Goal: Task Accomplishment & Management: Manage account settings

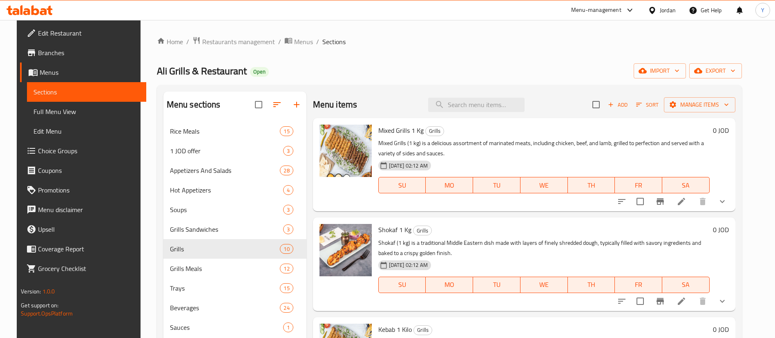
click at [222, 40] on span "Restaurants management" at bounding box center [238, 42] width 73 height 10
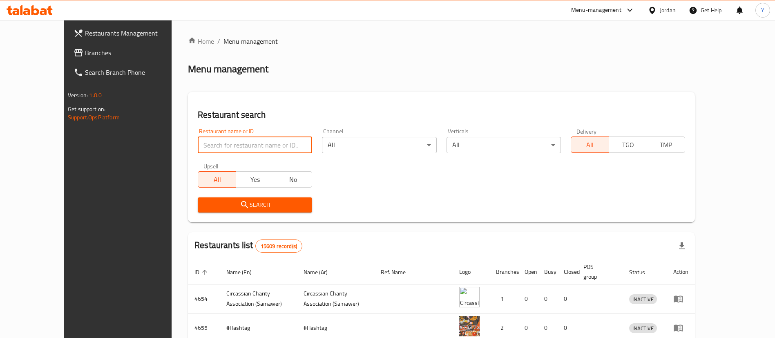
click at [230, 146] on input "search" at bounding box center [255, 145] width 114 height 16
type input "lhb"
click button "Search" at bounding box center [255, 204] width 114 height 15
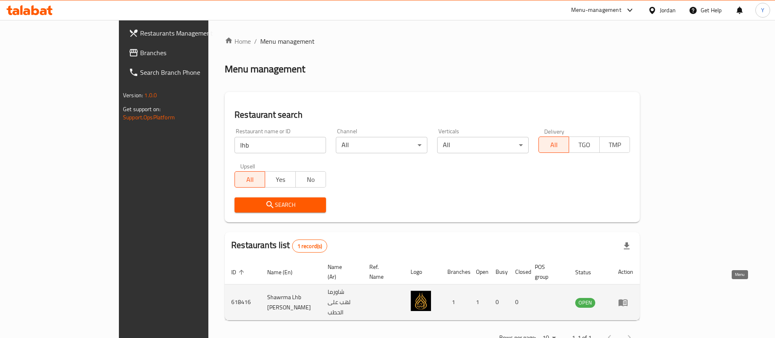
click at [626, 301] on icon "enhanced table" at bounding box center [624, 302] width 3 height 3
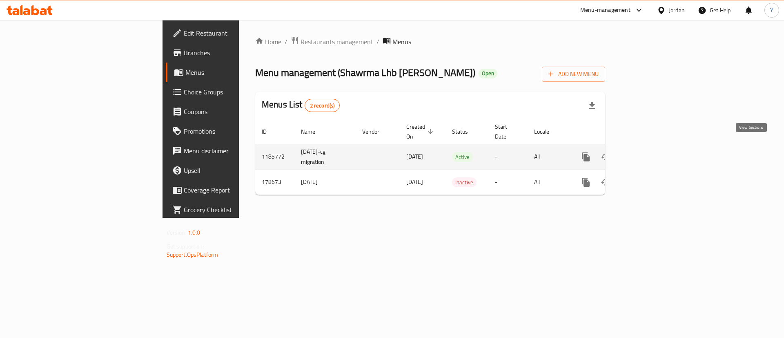
click at [650, 152] on icon "enhanced table" at bounding box center [645, 157] width 10 height 10
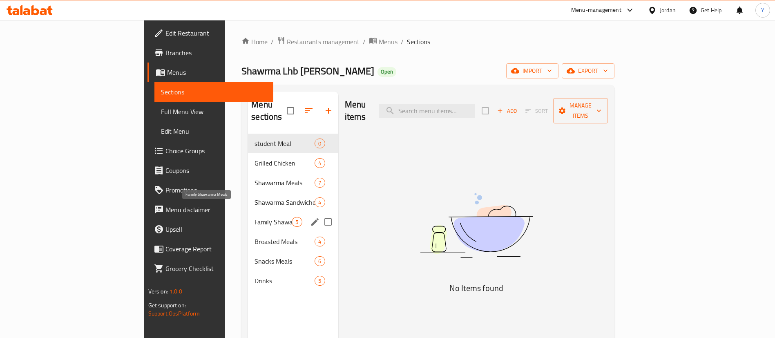
click at [254, 217] on span "Family Shawarma Meals" at bounding box center [272, 222] width 37 height 10
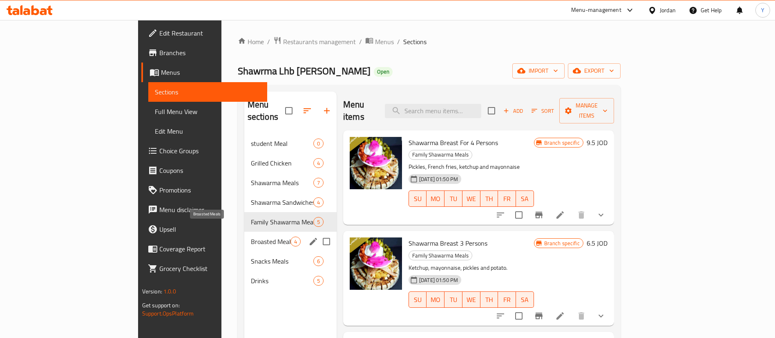
click at [251, 236] on span "Broasted Meals" at bounding box center [271, 241] width 40 height 10
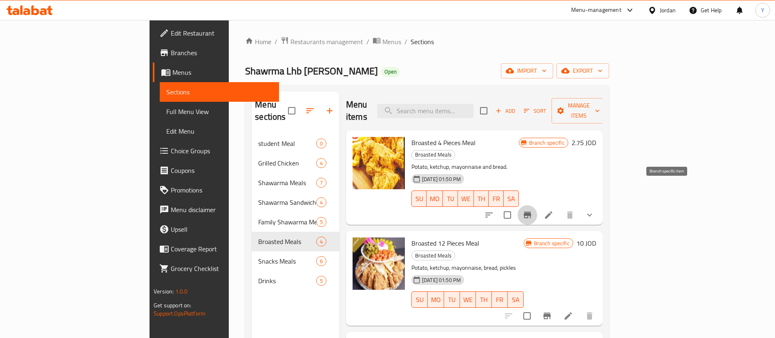
click at [531, 211] on icon "Branch-specific-item" at bounding box center [526, 214] width 7 height 7
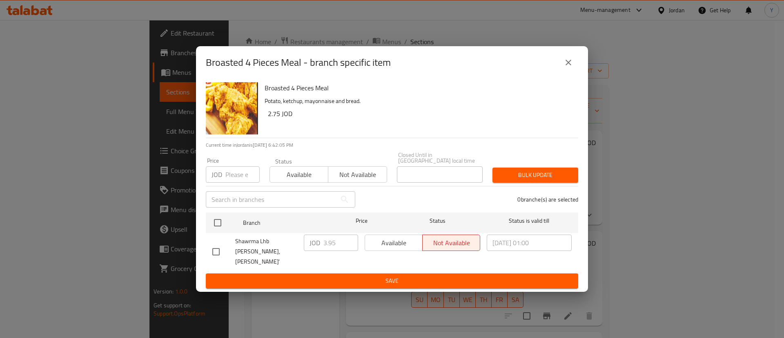
click at [214, 249] on input "checkbox" at bounding box center [215, 251] width 17 height 17
checkbox input "true"
drag, startPoint x: 334, startPoint y: 245, endPoint x: 321, endPoint y: 247, distance: 13.6
click at [321, 247] on div "JOD 3.95 ​" at bounding box center [331, 242] width 54 height 16
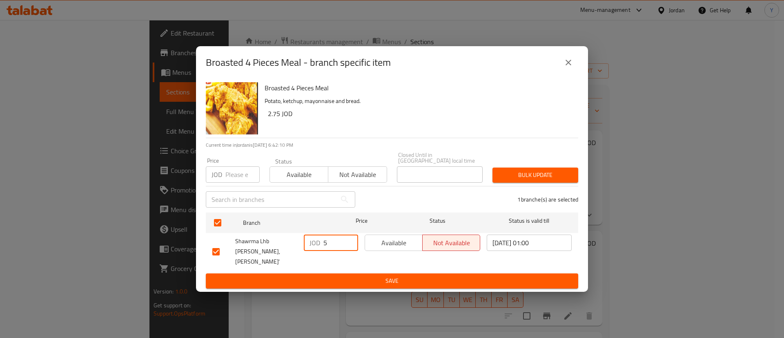
type input "5"
click at [358, 276] on span "Save" at bounding box center [391, 281] width 359 height 10
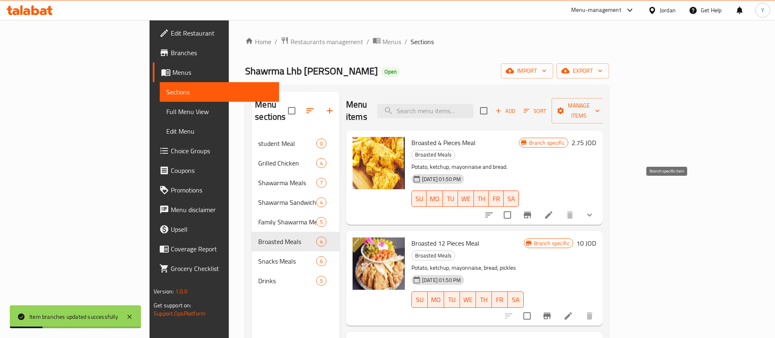
click at [532, 210] on icon "Branch-specific-item" at bounding box center [527, 215] width 10 height 10
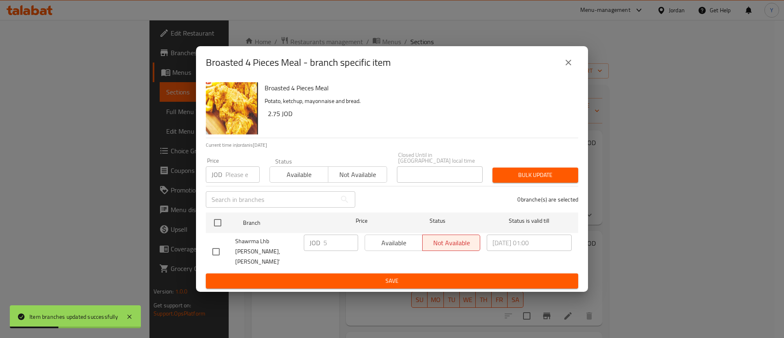
click at [392, 239] on div "Available Not available" at bounding box center [423, 242] width 116 height 16
click at [392, 241] on div "Available Not available" at bounding box center [423, 242] width 116 height 16
click at [395, 245] on div "Available Not available" at bounding box center [423, 242] width 116 height 16
click at [215, 247] on input "checkbox" at bounding box center [215, 251] width 17 height 17
checkbox input "true"
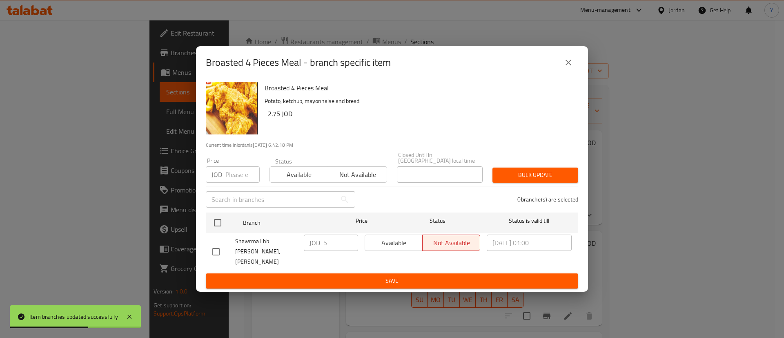
checkbox input "true"
click at [386, 248] on span "Available" at bounding box center [393, 243] width 51 height 12
click at [438, 276] on span "Save" at bounding box center [391, 281] width 359 height 10
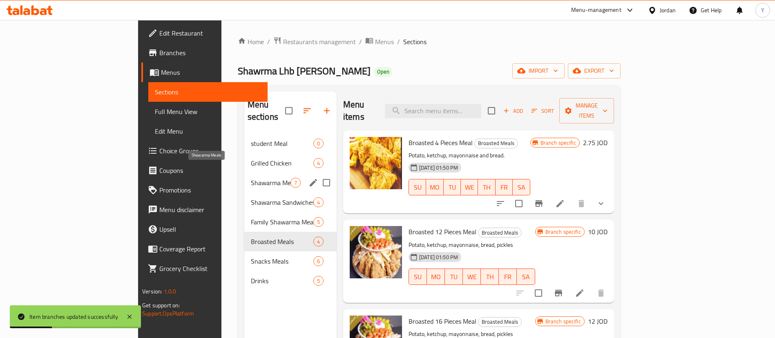
click at [251, 178] on span "Shawarma Meals" at bounding box center [271, 183] width 40 height 10
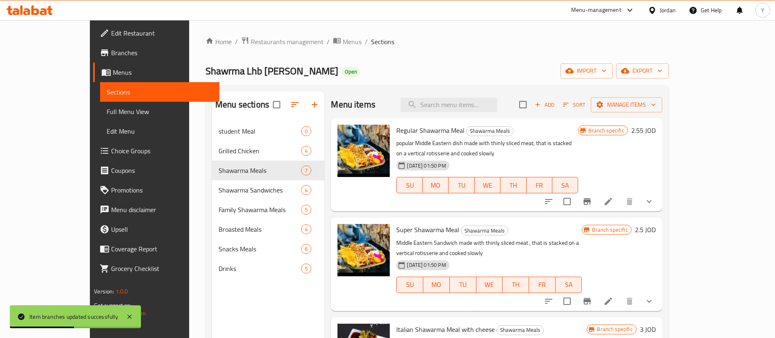
click at [590, 198] on icon "Branch-specific-item" at bounding box center [586, 201] width 7 height 7
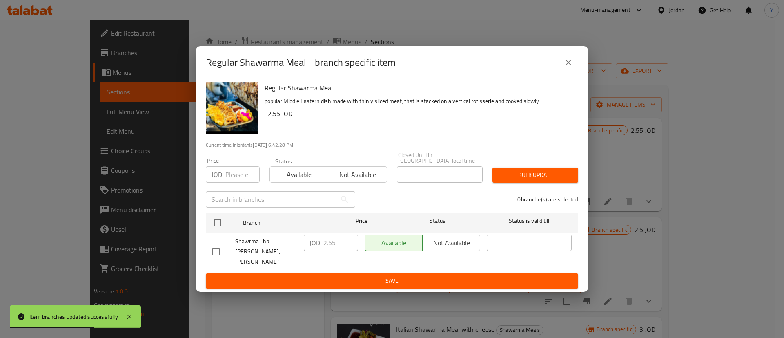
click at [215, 245] on input "checkbox" at bounding box center [215, 251] width 17 height 17
checkbox input "true"
drag, startPoint x: 341, startPoint y: 245, endPoint x: 310, endPoint y: 239, distance: 31.6
click at [310, 246] on div "JOD 2.55 ​" at bounding box center [331, 242] width 54 height 16
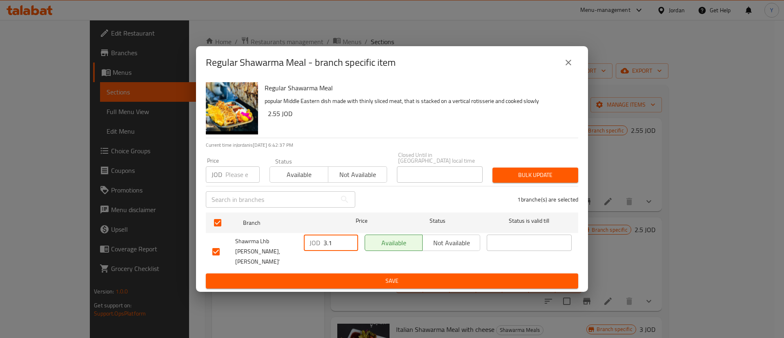
type input "3.1"
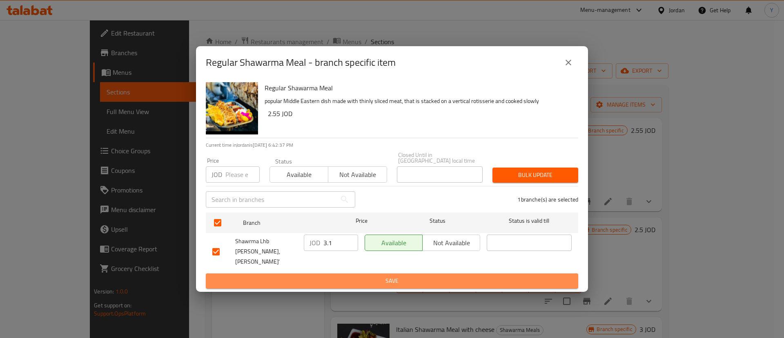
click at [364, 276] on span "Save" at bounding box center [391, 281] width 359 height 10
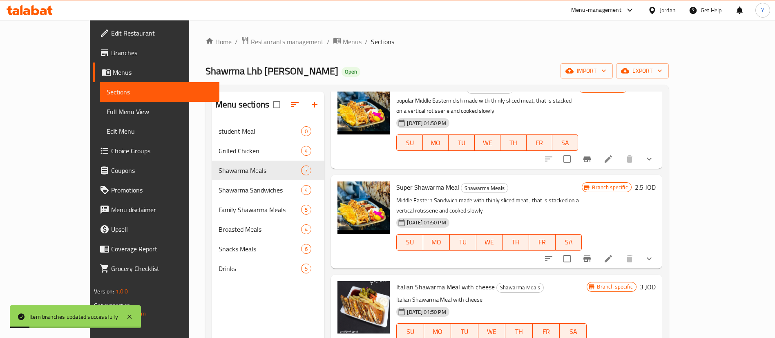
scroll to position [61, 0]
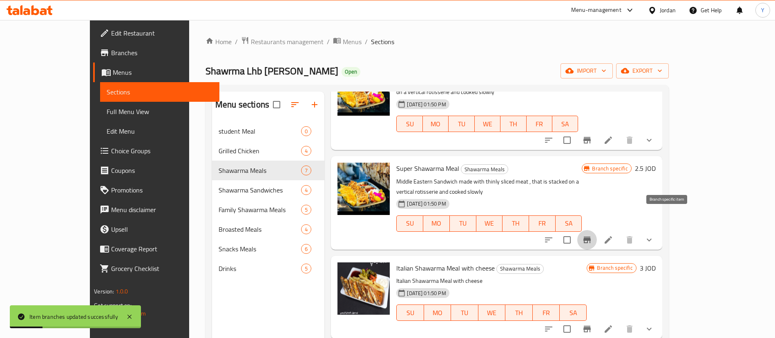
click at [590, 236] on icon "Branch-specific-item" at bounding box center [586, 239] width 7 height 7
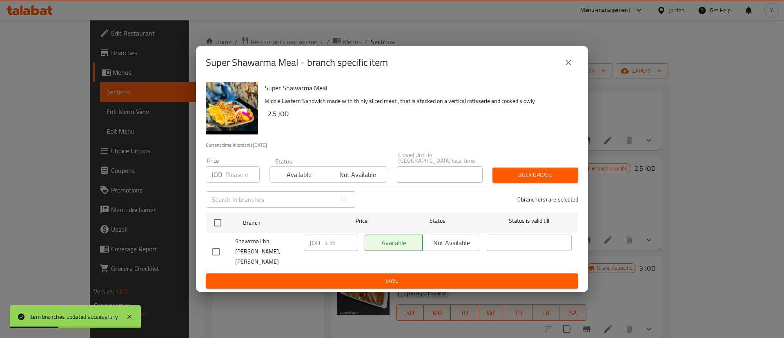
click at [218, 245] on input "checkbox" at bounding box center [215, 251] width 17 height 17
checkbox input "true"
drag, startPoint x: 338, startPoint y: 249, endPoint x: 311, endPoint y: 250, distance: 27.0
click at [311, 250] on div "JOD 3.35 ​" at bounding box center [331, 242] width 54 height 16
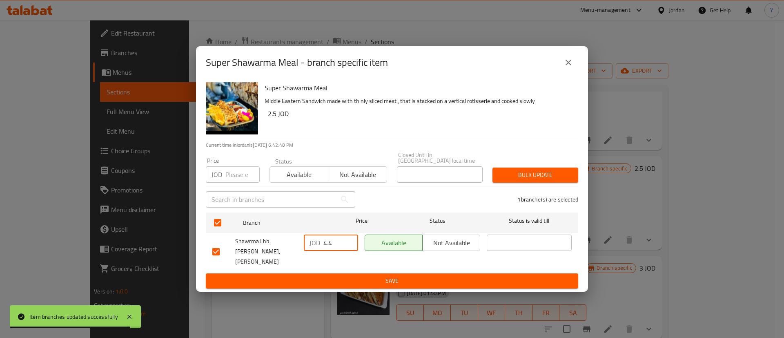
type input "4.4"
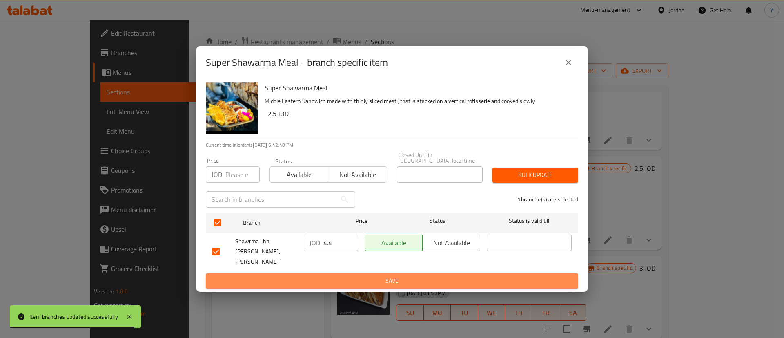
click at [327, 276] on span "Save" at bounding box center [391, 281] width 359 height 10
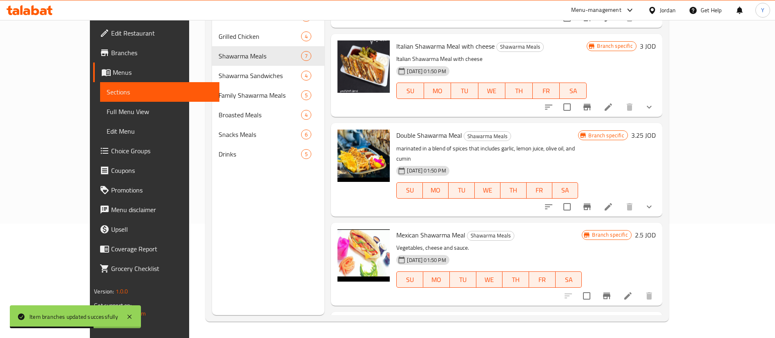
scroll to position [62, 0]
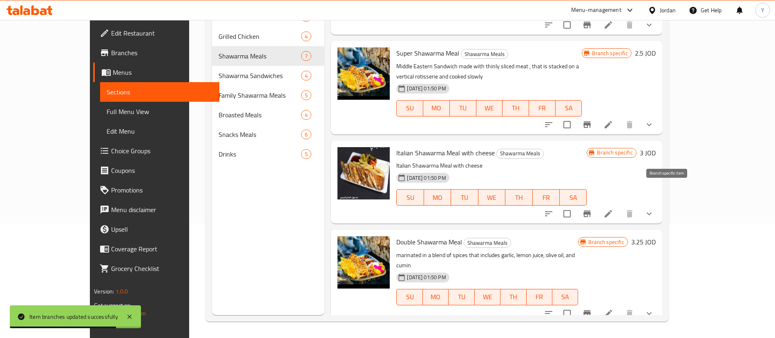
click at [590, 210] on icon "Branch-specific-item" at bounding box center [586, 213] width 7 height 7
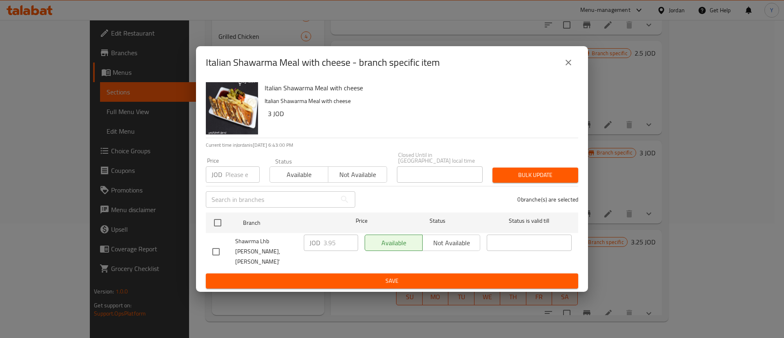
click at [218, 246] on input "checkbox" at bounding box center [215, 251] width 17 height 17
checkbox input "true"
drag, startPoint x: 337, startPoint y: 243, endPoint x: 318, endPoint y: 243, distance: 18.8
click at [319, 243] on div "JOD 3.95 ​" at bounding box center [331, 242] width 54 height 16
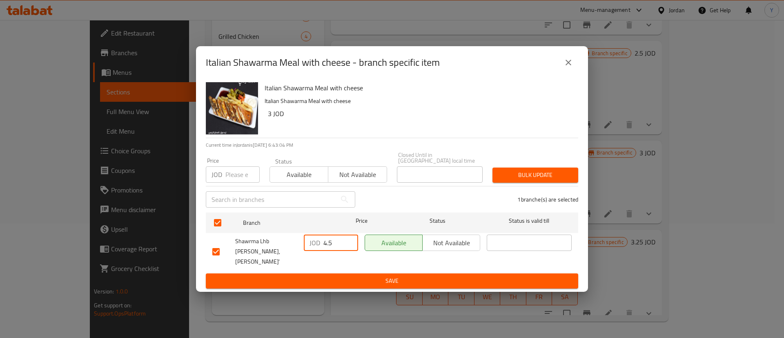
type input "4.5"
click at [392, 276] on span "Save" at bounding box center [391, 281] width 359 height 10
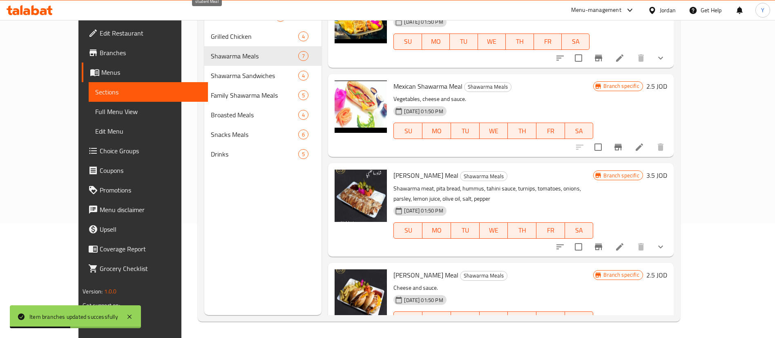
scroll to position [0, 0]
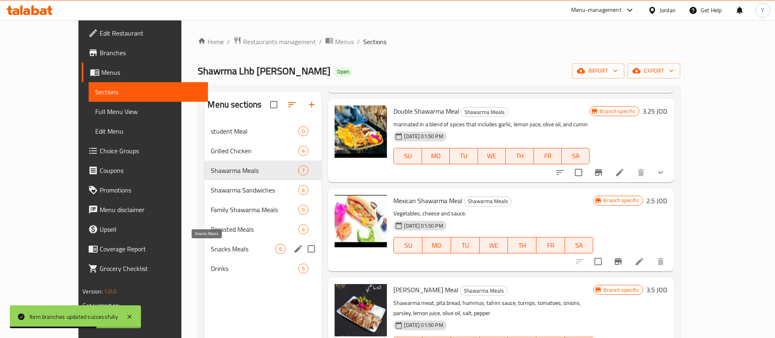
click at [211, 247] on span "Snacks Meals" at bounding box center [243, 249] width 65 height 10
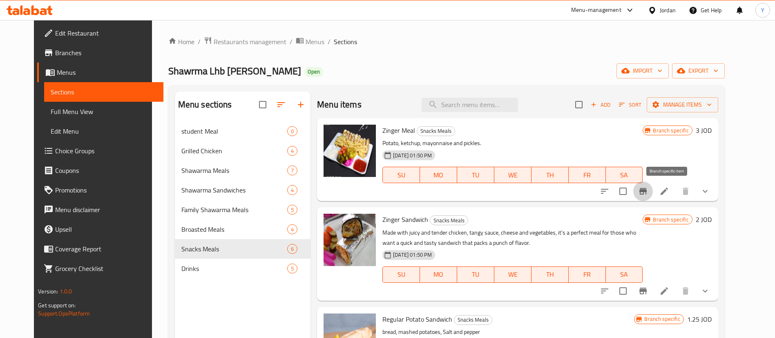
click at [646, 190] on icon "Branch-specific-item" at bounding box center [642, 191] width 7 height 7
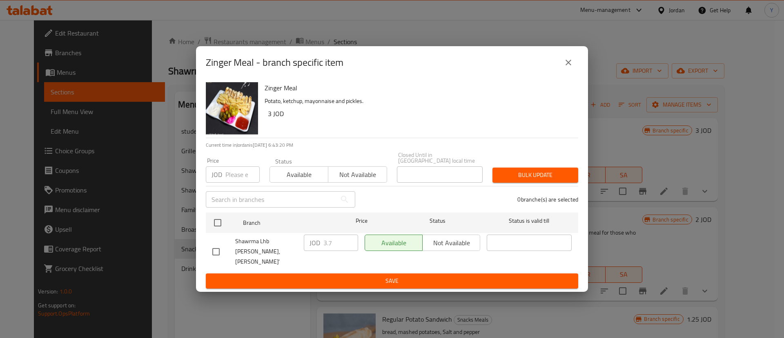
click at [216, 249] on input "checkbox" at bounding box center [215, 251] width 17 height 17
checkbox input "true"
drag, startPoint x: 336, startPoint y: 243, endPoint x: 312, endPoint y: 245, distance: 23.8
click at [313, 245] on div "JOD 3.7 ​" at bounding box center [331, 242] width 54 height 16
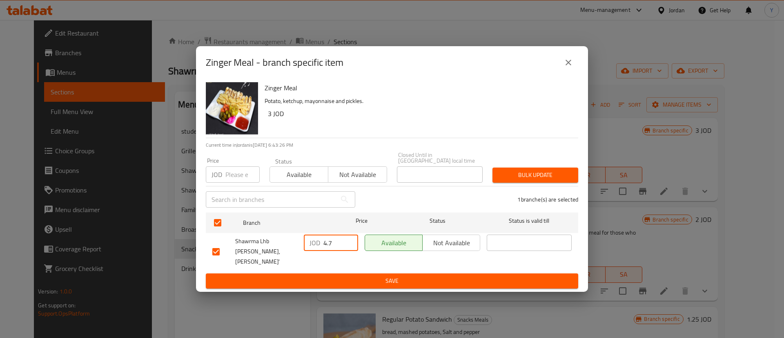
type input "4.7"
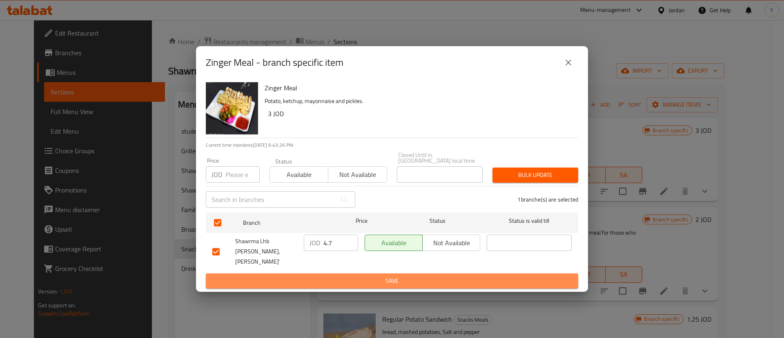
click at [371, 276] on span "Save" at bounding box center [391, 281] width 359 height 10
